Goal: Task Accomplishment & Management: Complete application form

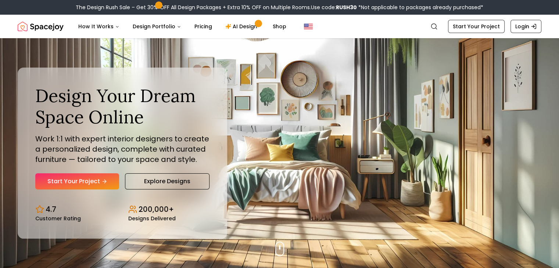
click at [75, 196] on div "Design Your Dream Space Online Work 1:1 with expert interior designers to creat…" at bounding box center [123, 153] width 210 height 171
click at [74, 181] on link "Start Your Project" at bounding box center [77, 181] width 84 height 16
click at [89, 185] on link "Start Your Project" at bounding box center [77, 181] width 84 height 16
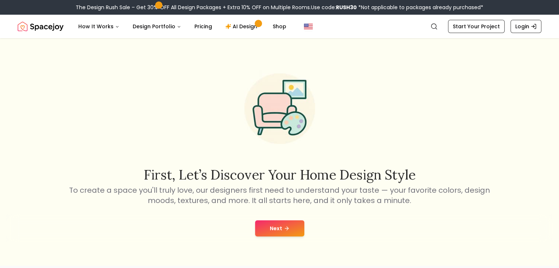
click at [268, 224] on button "Next" at bounding box center [279, 229] width 49 height 16
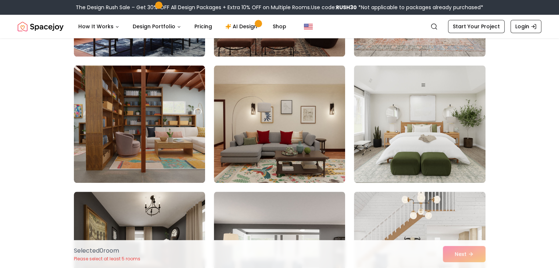
scroll to position [792, 0]
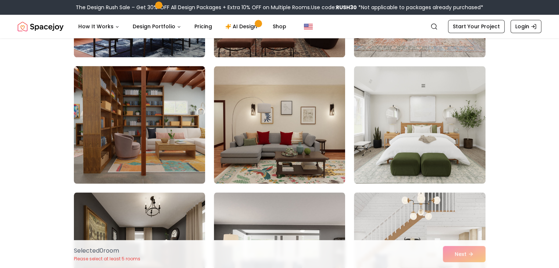
click at [189, 167] on img at bounding box center [140, 125] width 138 height 124
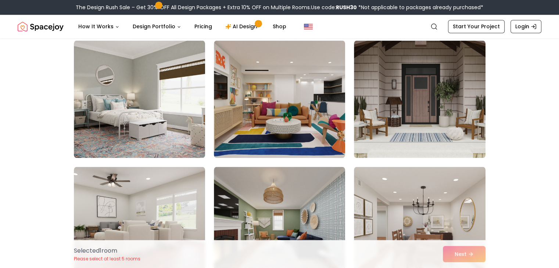
scroll to position [1198, 0]
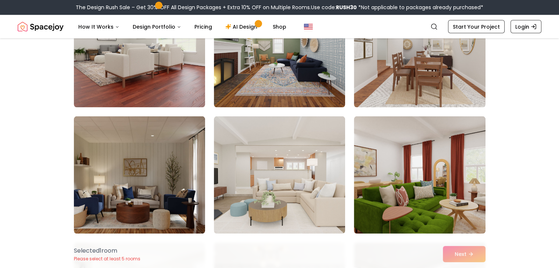
click at [214, 187] on img at bounding box center [279, 175] width 131 height 118
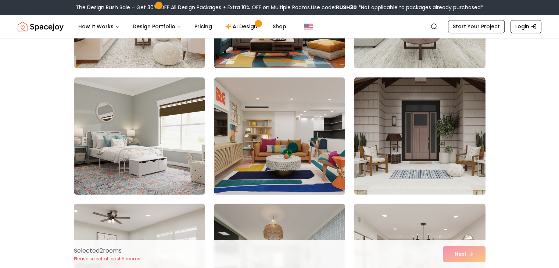
scroll to position [1160, 0]
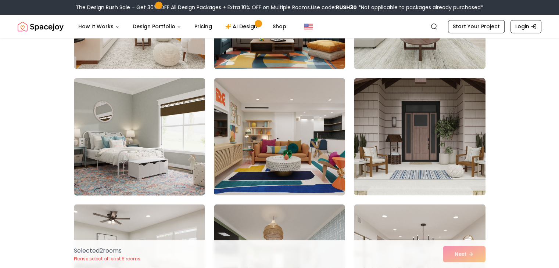
click at [190, 190] on img at bounding box center [140, 137] width 138 height 124
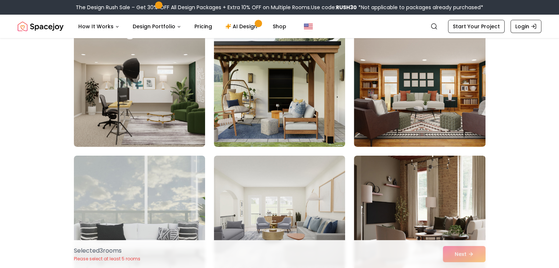
scroll to position [2474, 0]
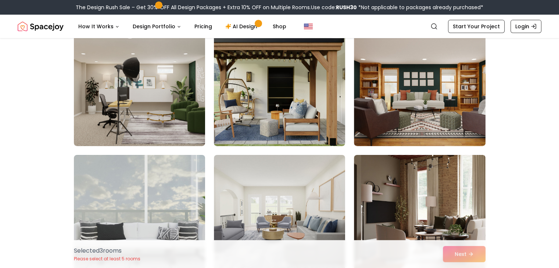
click at [240, 115] on img at bounding box center [280, 88] width 138 height 124
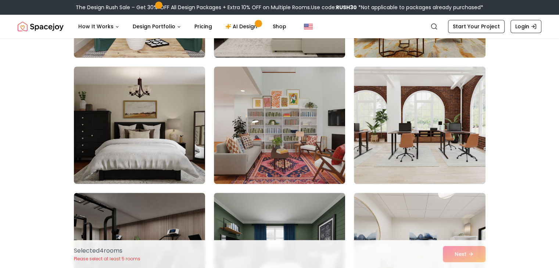
scroll to position [3330, 0]
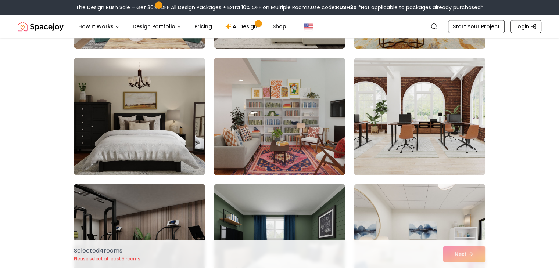
click at [229, 152] on img at bounding box center [280, 117] width 138 height 124
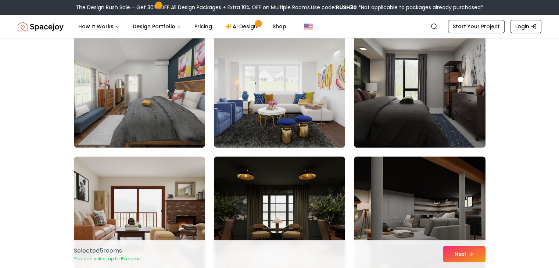
scroll to position [3611, 0]
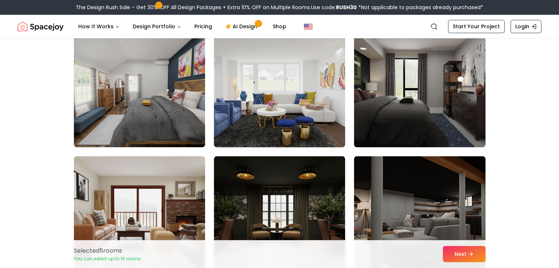
click at [254, 105] on img at bounding box center [280, 89] width 138 height 124
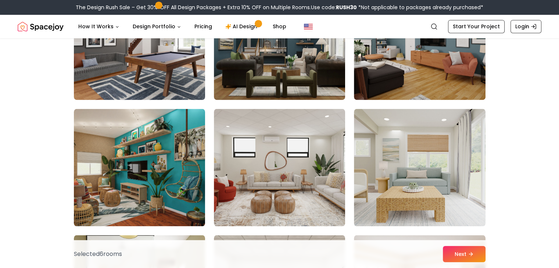
scroll to position [3911, 0]
click at [201, 188] on img at bounding box center [139, 168] width 131 height 118
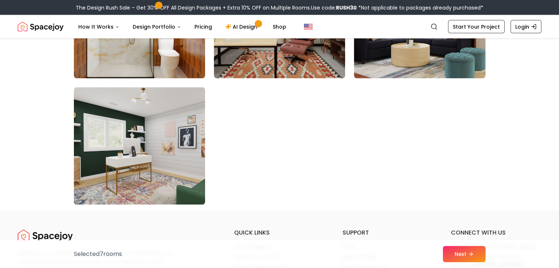
scroll to position [4186, 0]
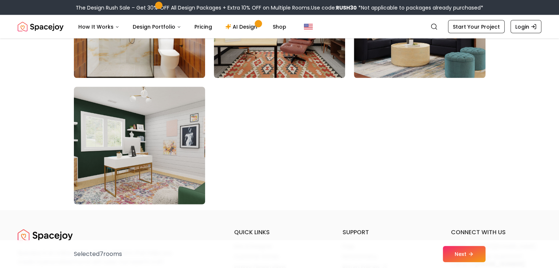
click at [178, 191] on img at bounding box center [140, 146] width 138 height 124
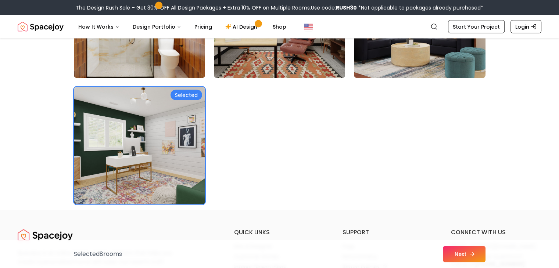
click at [469, 258] on button "Next" at bounding box center [464, 254] width 43 height 16
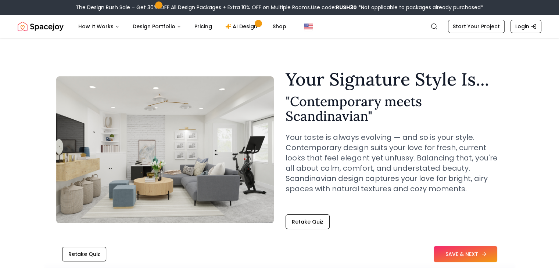
click at [440, 248] on button "SAVE & NEXT" at bounding box center [466, 254] width 64 height 16
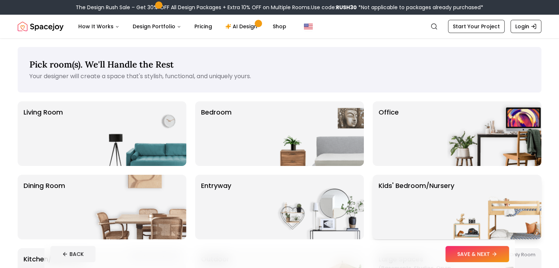
click at [382, 203] on p "Kids' Bedroom/Nursery" at bounding box center [417, 207] width 76 height 53
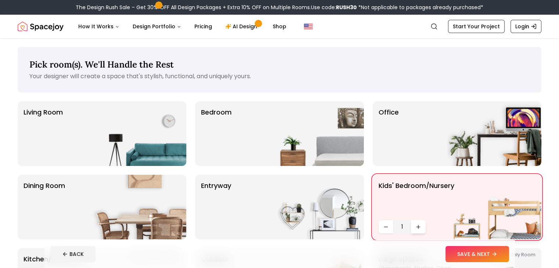
click at [418, 227] on icon "Increase quantity" at bounding box center [418, 226] width 0 height 3
click at [348, 154] on img at bounding box center [317, 133] width 94 height 65
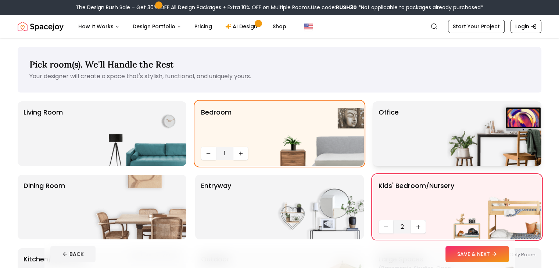
click at [384, 113] on p "Office" at bounding box center [389, 133] width 20 height 53
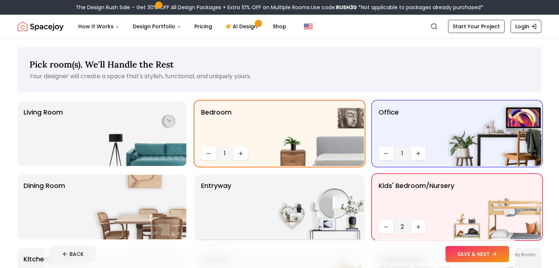
click at [324, 190] on img at bounding box center [317, 207] width 94 height 65
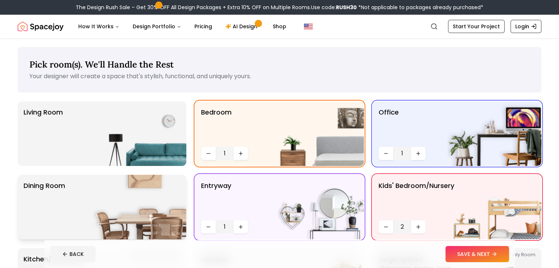
click at [185, 206] on img at bounding box center [139, 207] width 94 height 65
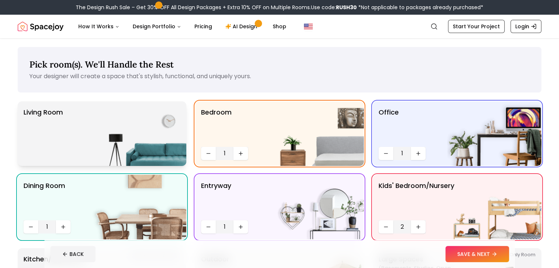
click at [171, 138] on img at bounding box center [139, 133] width 94 height 65
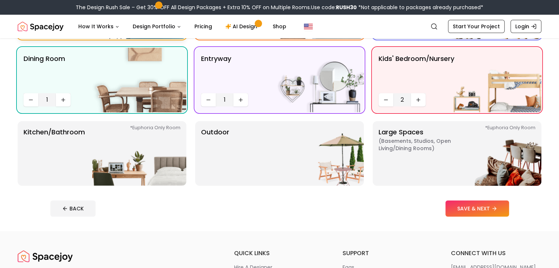
scroll to position [128, 0]
click at [171, 138] on img at bounding box center [139, 153] width 94 height 65
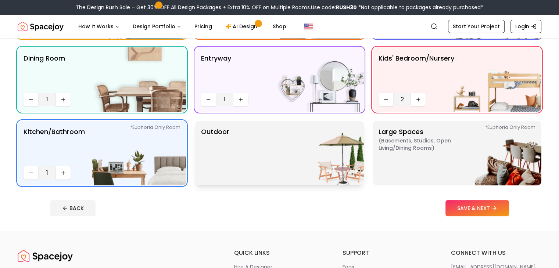
click at [213, 129] on p "Outdoor" at bounding box center [215, 153] width 28 height 53
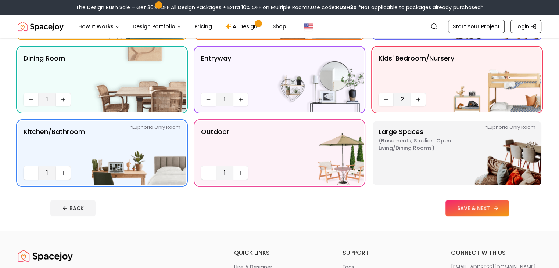
click at [484, 203] on button "SAVE & NEXT" at bounding box center [477, 208] width 64 height 16
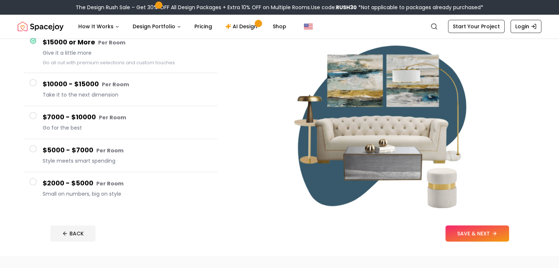
scroll to position [77, 0]
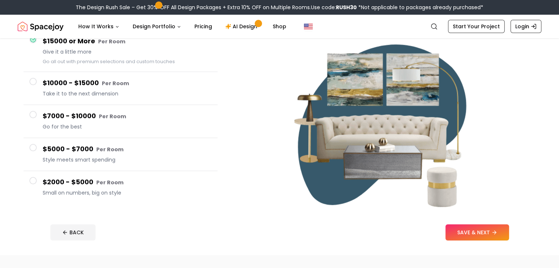
click at [201, 186] on h4 "$2000 - $5000 Per Room" at bounding box center [127, 182] width 169 height 11
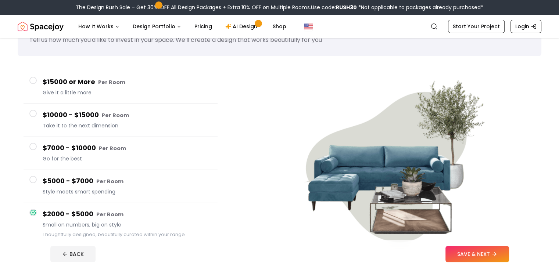
scroll to position [35, 0]
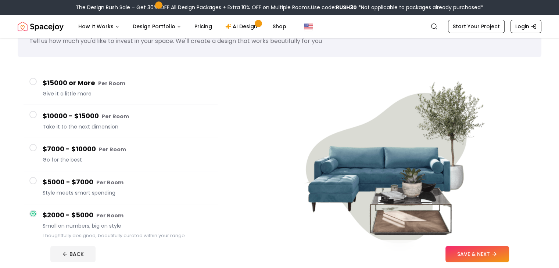
click at [171, 91] on span "Give it a little more" at bounding box center [127, 93] width 169 height 7
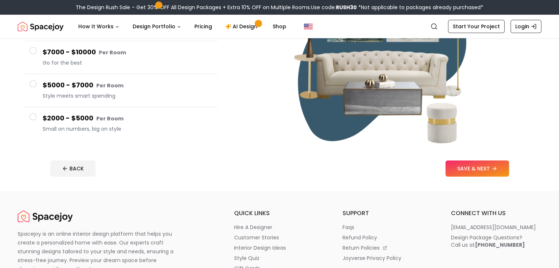
scroll to position [141, 0]
click at [140, 126] on span "Small on numbers, big on style" at bounding box center [127, 128] width 169 height 7
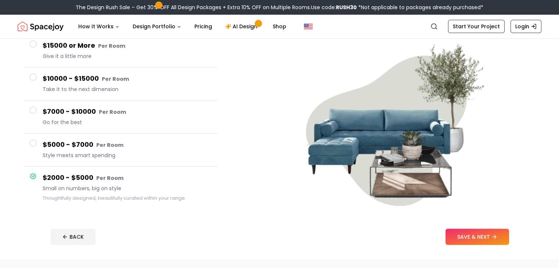
scroll to position [68, 0]
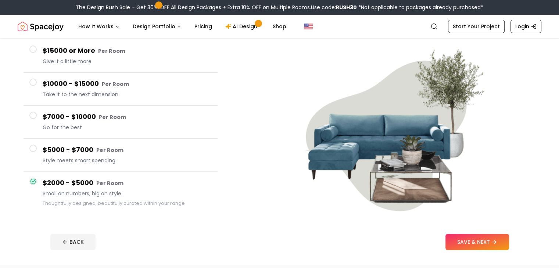
click at [494, 232] on footer "BACK SAVE & NEXT" at bounding box center [279, 242] width 470 height 28
drag, startPoint x: 488, startPoint y: 243, endPoint x: 501, endPoint y: 236, distance: 14.3
click at [501, 236] on button "SAVE & NEXT" at bounding box center [477, 242] width 64 height 16
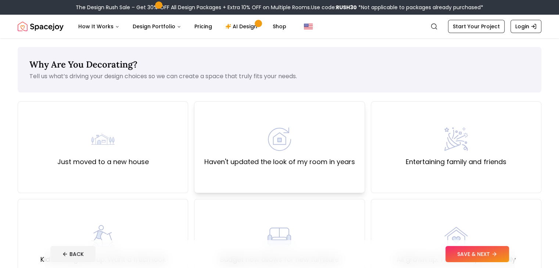
click at [222, 186] on div "Haven't updated the look of my room in years" at bounding box center [279, 147] width 171 height 92
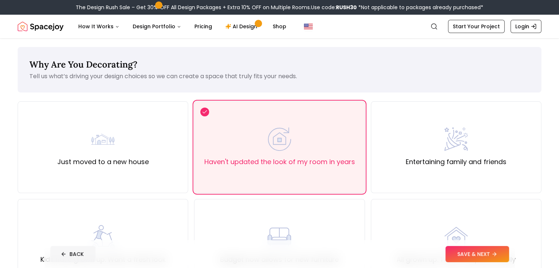
click at [61, 255] on icon at bounding box center [64, 254] width 6 height 6
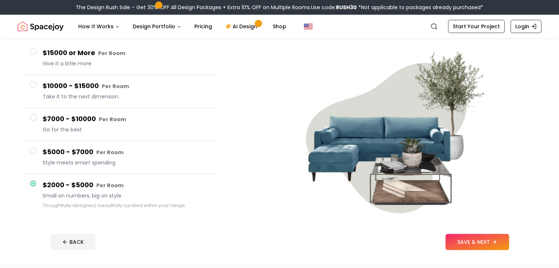
scroll to position [68, 0]
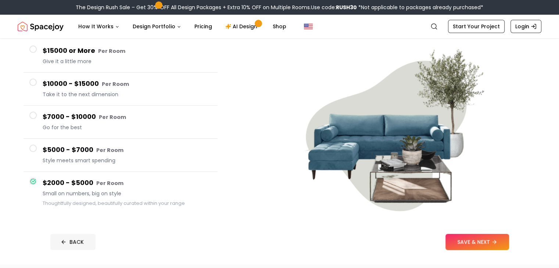
drag, startPoint x: 34, startPoint y: 255, endPoint x: 36, endPoint y: 240, distance: 14.8
click at [44, 240] on footer "BACK SAVE & NEXT" at bounding box center [279, 242] width 470 height 28
click at [62, 240] on icon at bounding box center [63, 241] width 2 height 3
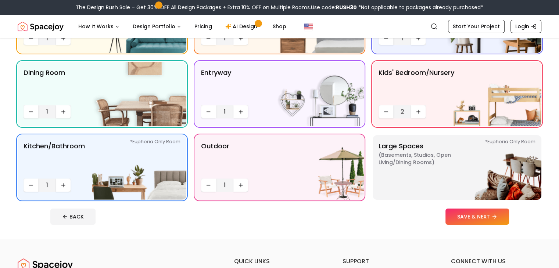
scroll to position [128, 0]
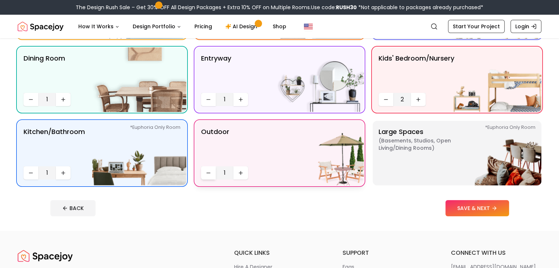
click at [210, 172] on icon "Decrease quantity" at bounding box center [208, 173] width 6 height 6
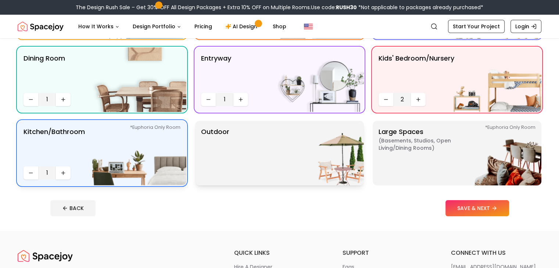
click at [22, 171] on div "*Euphoria Only Room Kitchen/Bathroom *Euphoria Only Room 1" at bounding box center [102, 153] width 169 height 65
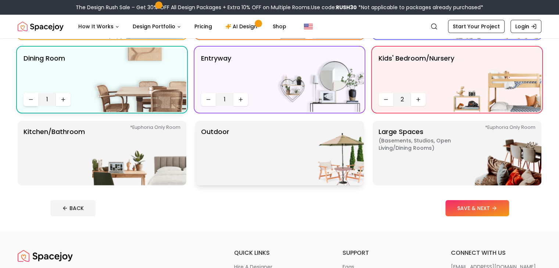
click at [32, 98] on icon "Decrease quantity" at bounding box center [31, 100] width 6 height 6
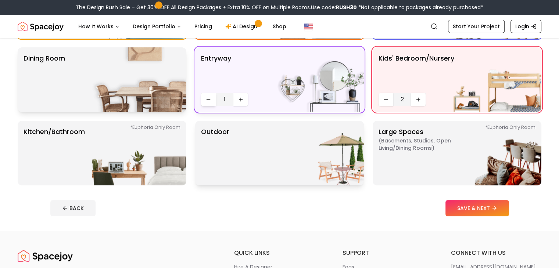
click at [207, 100] on icon "Decrease quantity" at bounding box center [208, 100] width 3 height 0
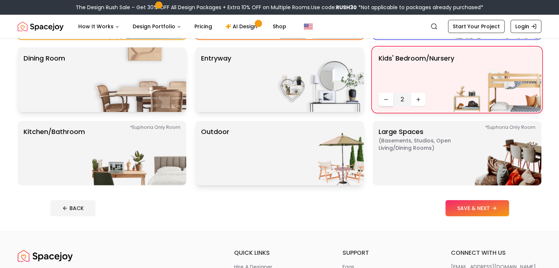
click at [383, 102] on icon "Decrease quantity" at bounding box center [386, 100] width 6 height 6
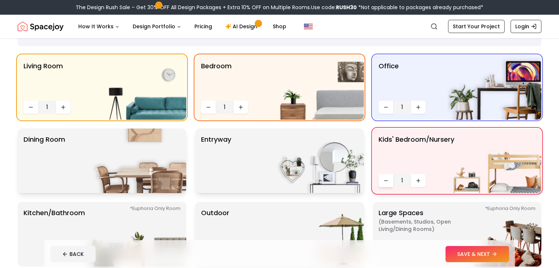
scroll to position [46, 0]
click at [384, 110] on icon "Decrease quantity" at bounding box center [386, 108] width 6 height 6
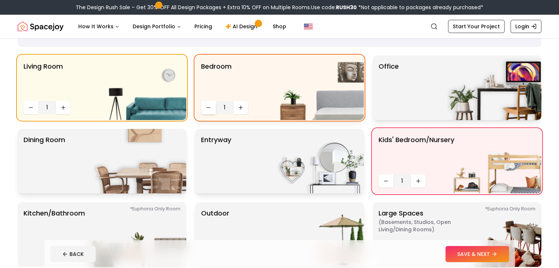
click at [211, 107] on button "Decrease quantity" at bounding box center [208, 107] width 15 height 13
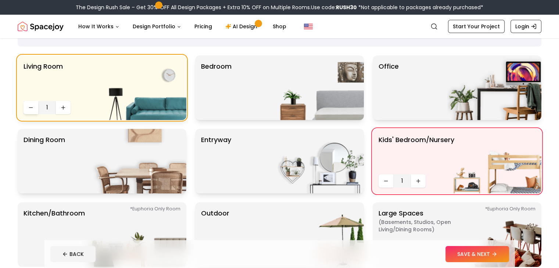
click at [35, 106] on button "Decrease quantity" at bounding box center [31, 107] width 15 height 13
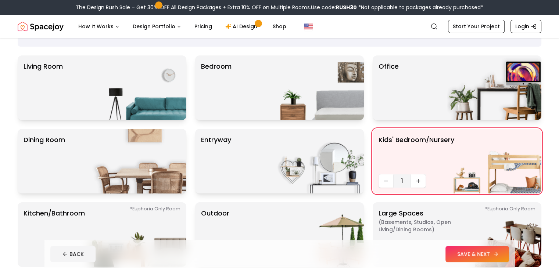
click at [509, 252] on button "SAVE & NEXT" at bounding box center [477, 254] width 64 height 16
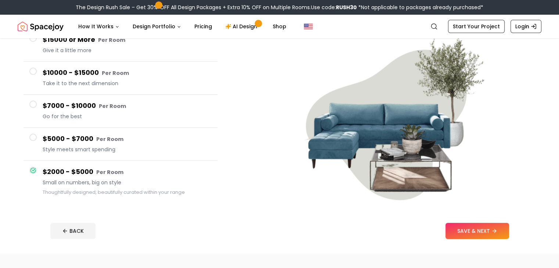
scroll to position [82, 0]
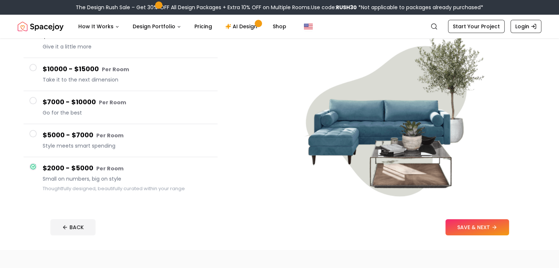
click at [104, 197] on button "$2000 - $5000 Per Room Small on numbers, big on style Thoughtfully designed, be…" at bounding box center [121, 178] width 194 height 42
click at [479, 232] on button "SAVE & NEXT" at bounding box center [477, 227] width 64 height 16
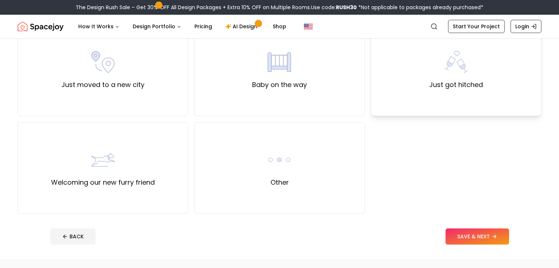
scroll to position [276, 0]
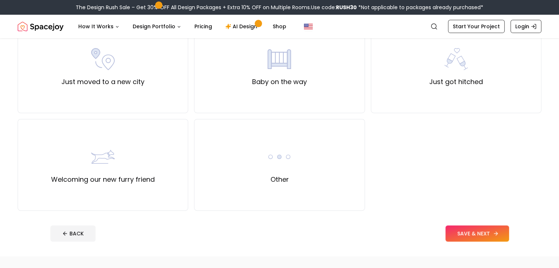
click at [487, 233] on button "SAVE & NEXT" at bounding box center [477, 234] width 64 height 16
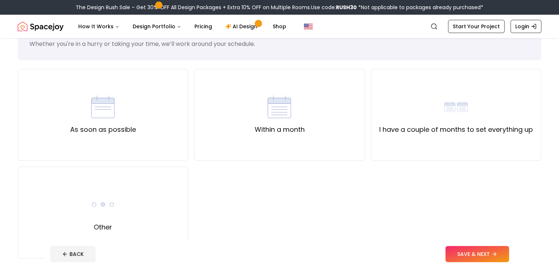
scroll to position [31, 0]
click at [185, 142] on div "As soon as possible" at bounding box center [103, 117] width 171 height 92
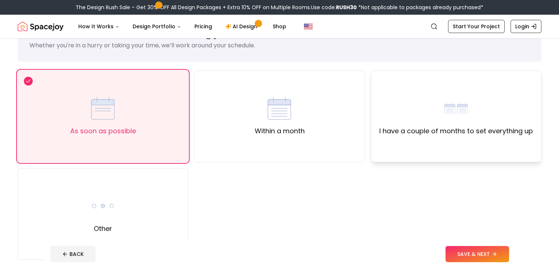
click at [420, 155] on div "I have a couple of months to set everything up" at bounding box center [456, 117] width 171 height 92
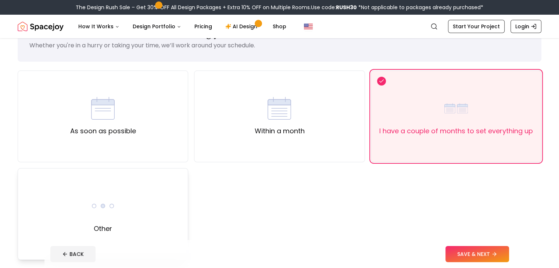
click at [179, 231] on div "Other" at bounding box center [103, 214] width 171 height 92
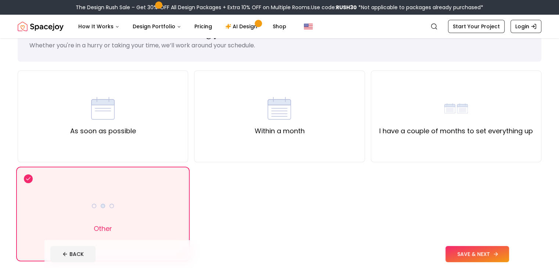
click at [483, 255] on button "SAVE & NEXT" at bounding box center [477, 254] width 64 height 16
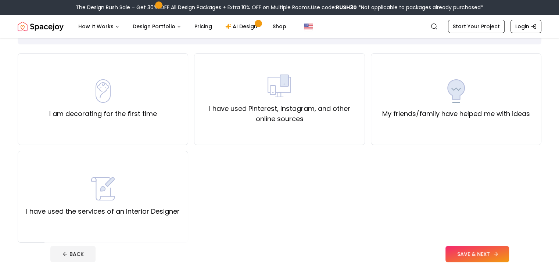
scroll to position [50, 0]
click at [124, 133] on div "I am decorating for the first time" at bounding box center [103, 98] width 171 height 92
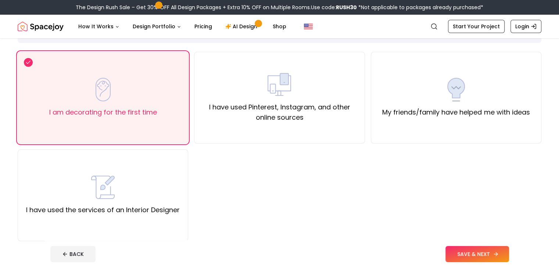
click at [497, 247] on button "SAVE & NEXT" at bounding box center [477, 254] width 64 height 16
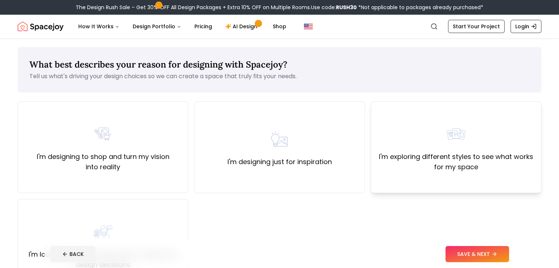
click at [397, 179] on div "I'm exploring different styles to see what works for my space" at bounding box center [456, 147] width 171 height 92
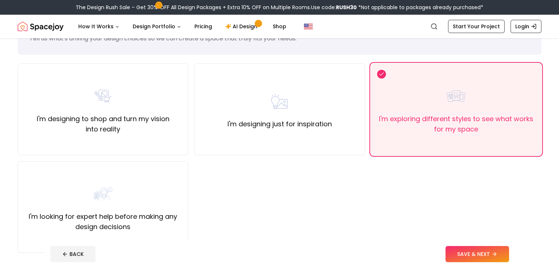
scroll to position [38, 0]
click at [479, 250] on button "SAVE & NEXT" at bounding box center [477, 254] width 64 height 16
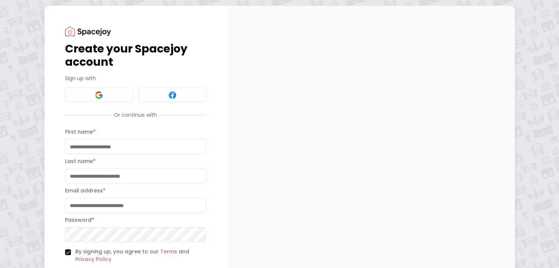
scroll to position [61, 0]
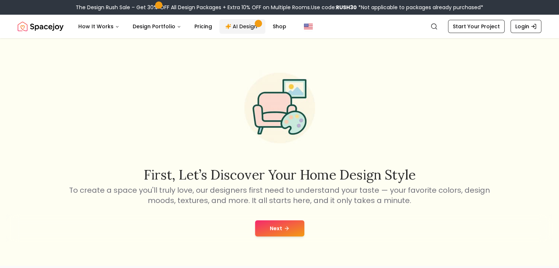
click at [247, 25] on link "AI Design" at bounding box center [242, 26] width 46 height 15
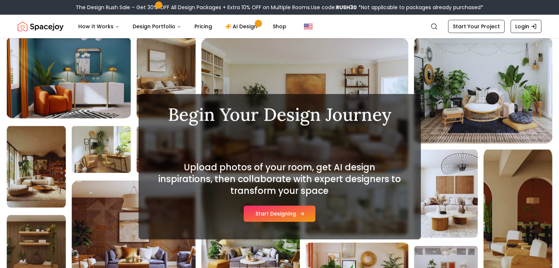
click at [274, 216] on button "Start Designing" at bounding box center [280, 214] width 72 height 16
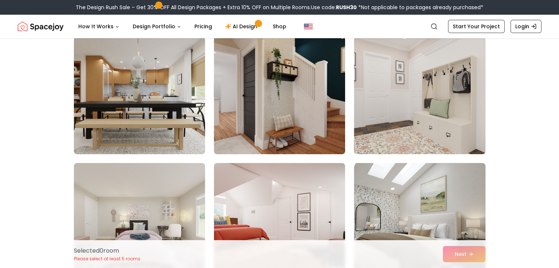
scroll to position [66, 0]
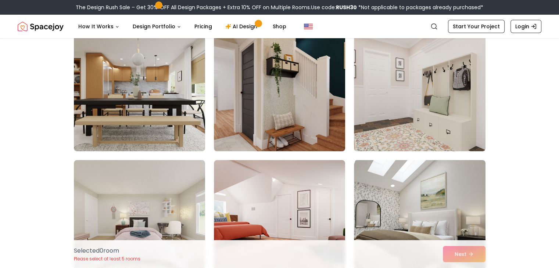
click at [340, 126] on img at bounding box center [280, 93] width 138 height 124
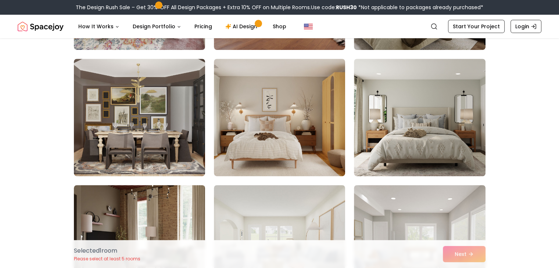
scroll to position [295, 0]
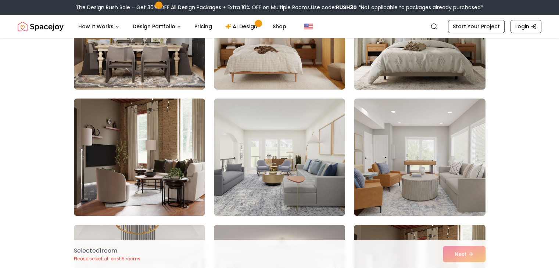
click at [544, 116] on div "Choose the Rooms That Inspire You Scroll through the collection and select 5 to…" at bounding box center [279, 135] width 559 height 932
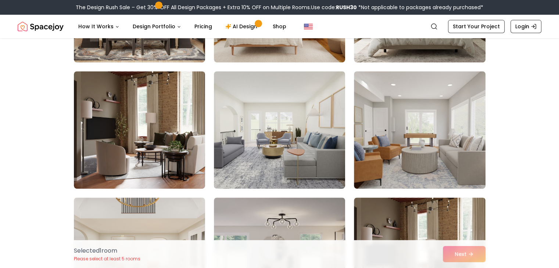
scroll to position [408, 0]
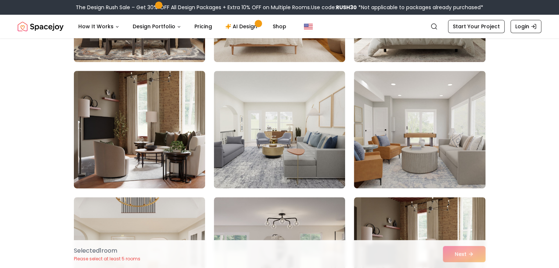
click at [196, 141] on img at bounding box center [140, 130] width 138 height 124
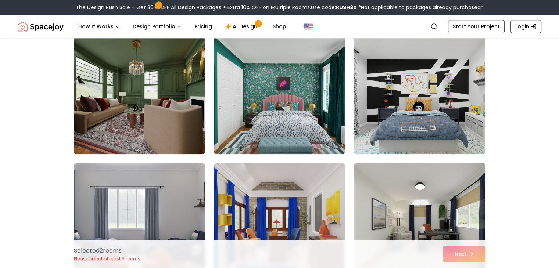
scroll to position [950, 0]
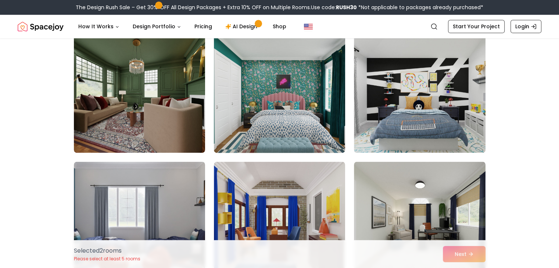
click at [246, 124] on img at bounding box center [280, 94] width 138 height 124
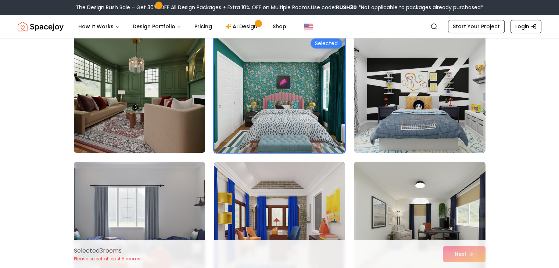
click at [187, 144] on img at bounding box center [140, 94] width 138 height 124
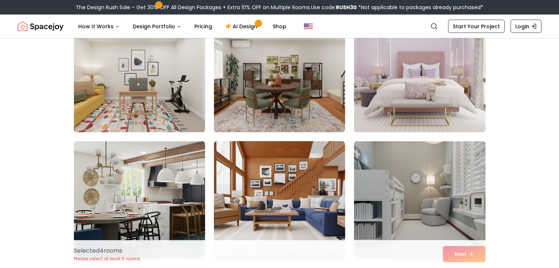
scroll to position [1477, 0]
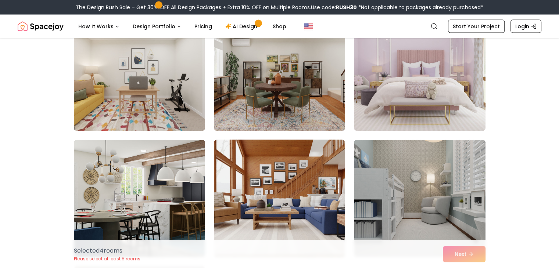
click at [215, 171] on img at bounding box center [280, 199] width 138 height 124
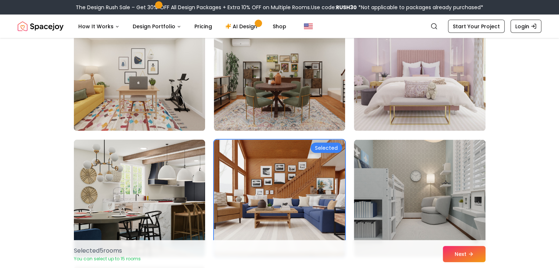
click at [196, 174] on img at bounding box center [140, 199] width 138 height 124
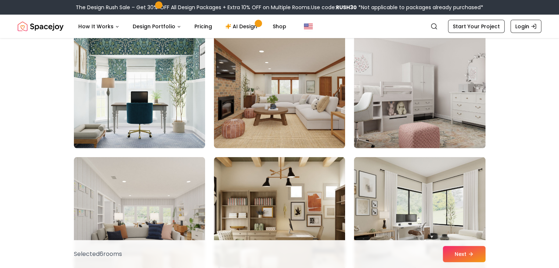
scroll to position [2221, 0]
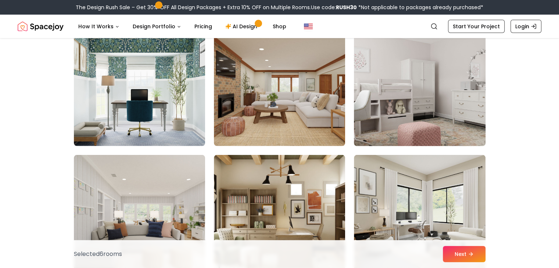
click at [415, 114] on img at bounding box center [420, 88] width 138 height 124
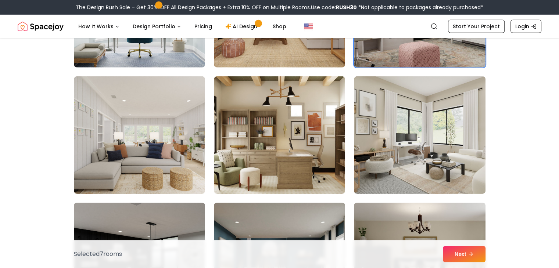
scroll to position [2300, 0]
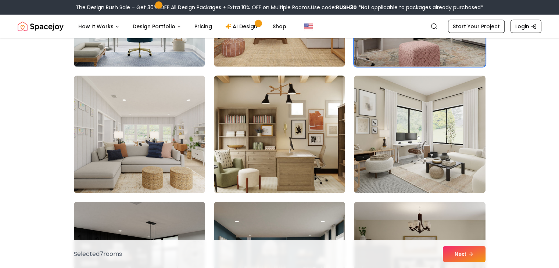
click at [329, 161] on img at bounding box center [280, 135] width 138 height 124
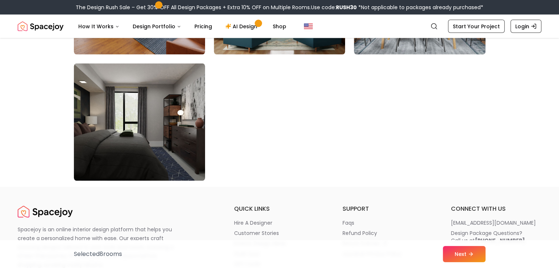
scroll to position [4217, 0]
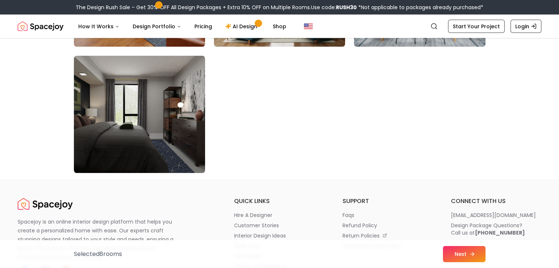
click at [455, 256] on button "Next" at bounding box center [464, 254] width 43 height 16
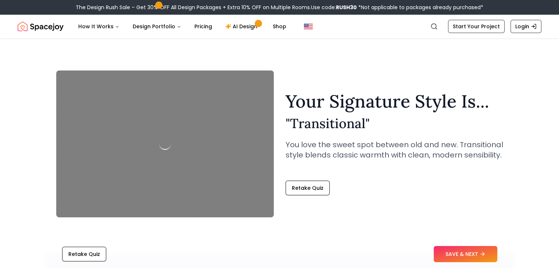
click at [455, 256] on button "SAVE & NEXT" at bounding box center [466, 254] width 64 height 16
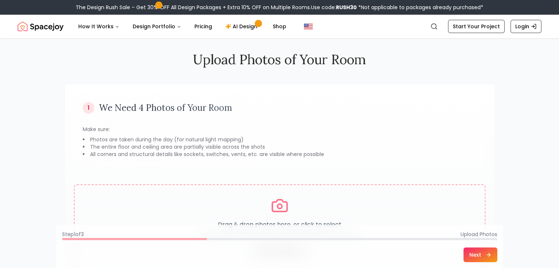
scroll to position [7, 0]
